Goal: Information Seeking & Learning: Learn about a topic

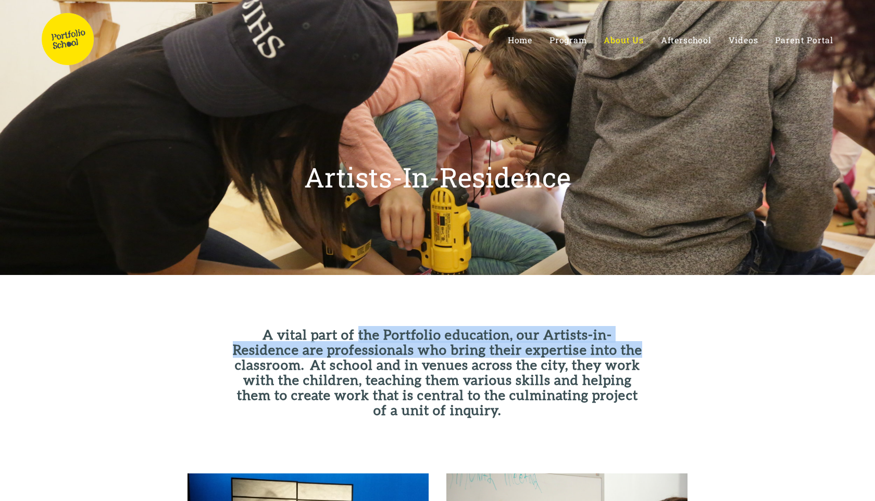
drag, startPoint x: 327, startPoint y: 327, endPoint x: 525, endPoint y: 394, distance: 208.8
click at [527, 392] on h2 "A vital part of the Portfolio education, our Artists-in-Residence are professio…" at bounding box center [438, 372] width 414 height 91
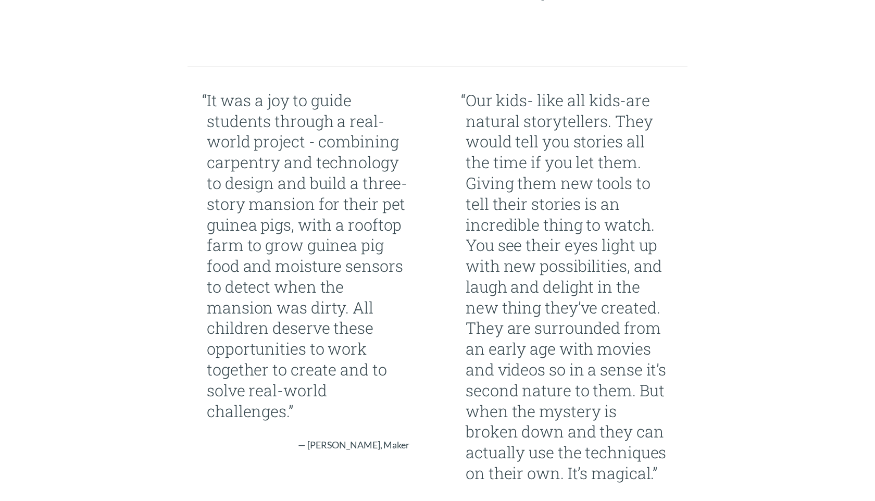
scroll to position [1248, 0]
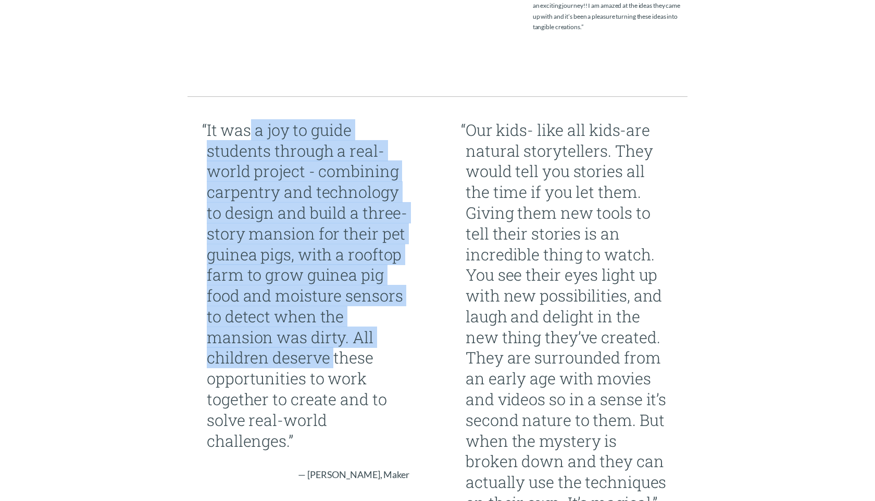
drag, startPoint x: 248, startPoint y: 109, endPoint x: 334, endPoint y: 342, distance: 248.5
click at [334, 342] on blockquote "“ It was a joy to guide students through a real-world project - combining carpe…" at bounding box center [308, 286] width 203 height 332
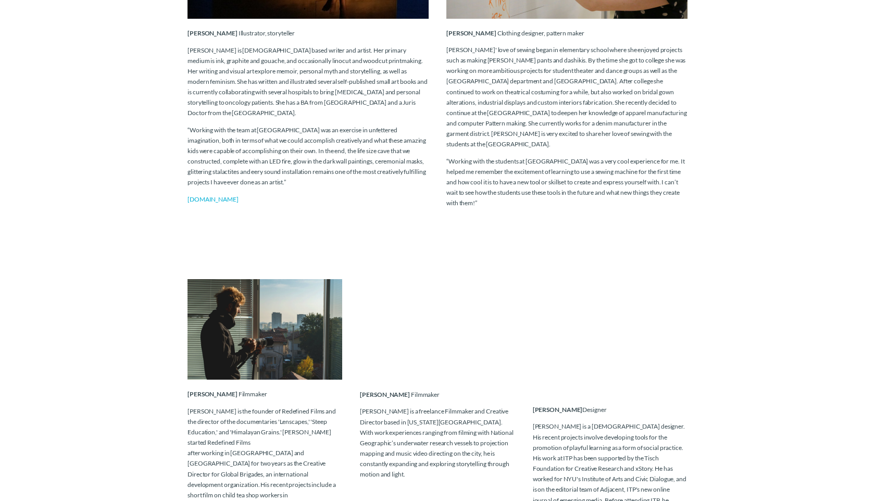
scroll to position [0, 0]
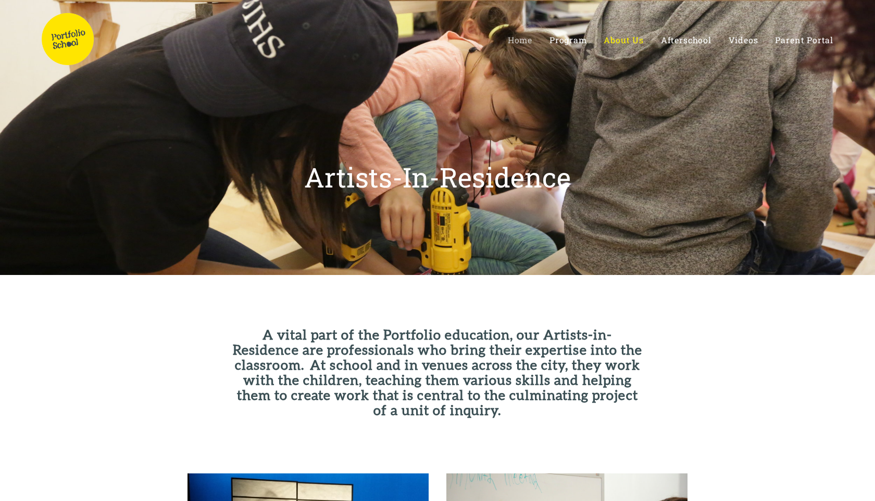
click at [524, 38] on span "Home" at bounding box center [520, 39] width 24 height 11
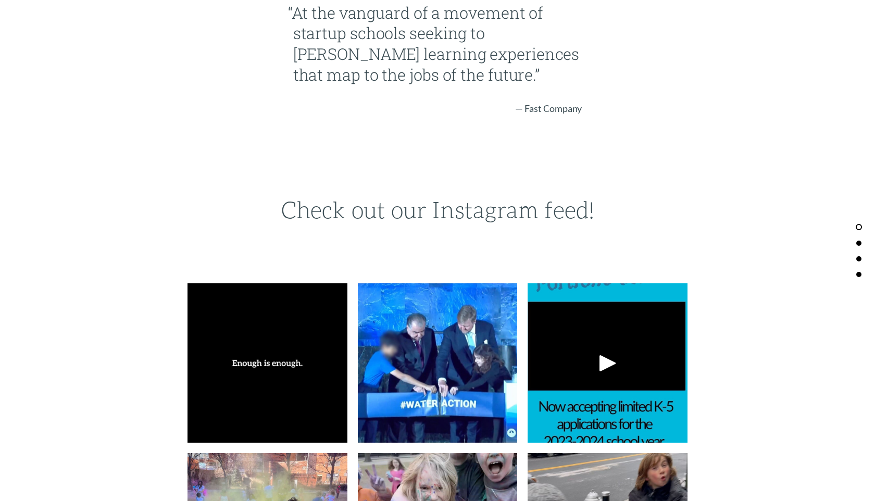
scroll to position [2250, 0]
